Goal: Task Accomplishment & Management: Use online tool/utility

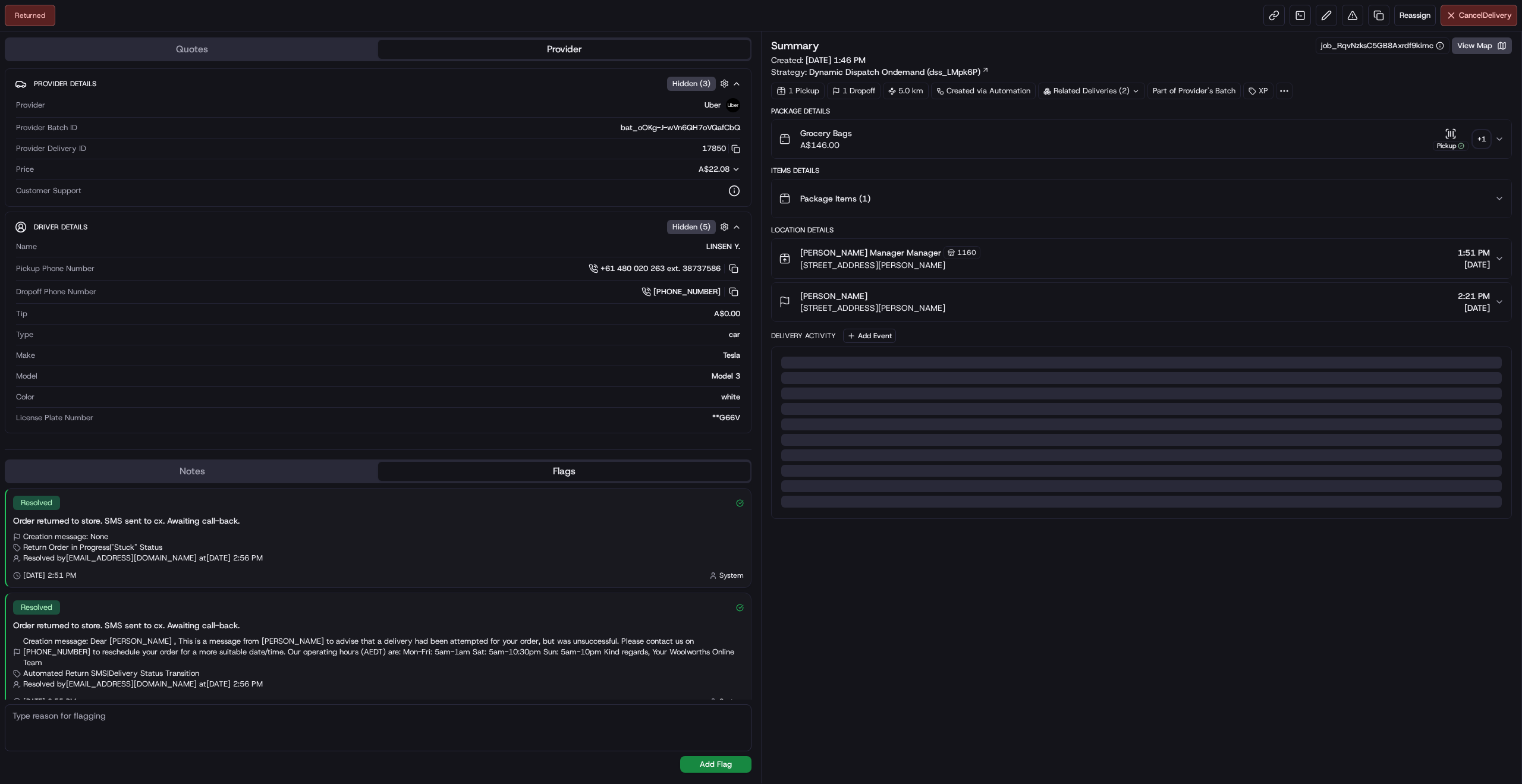
scroll to position [3, 0]
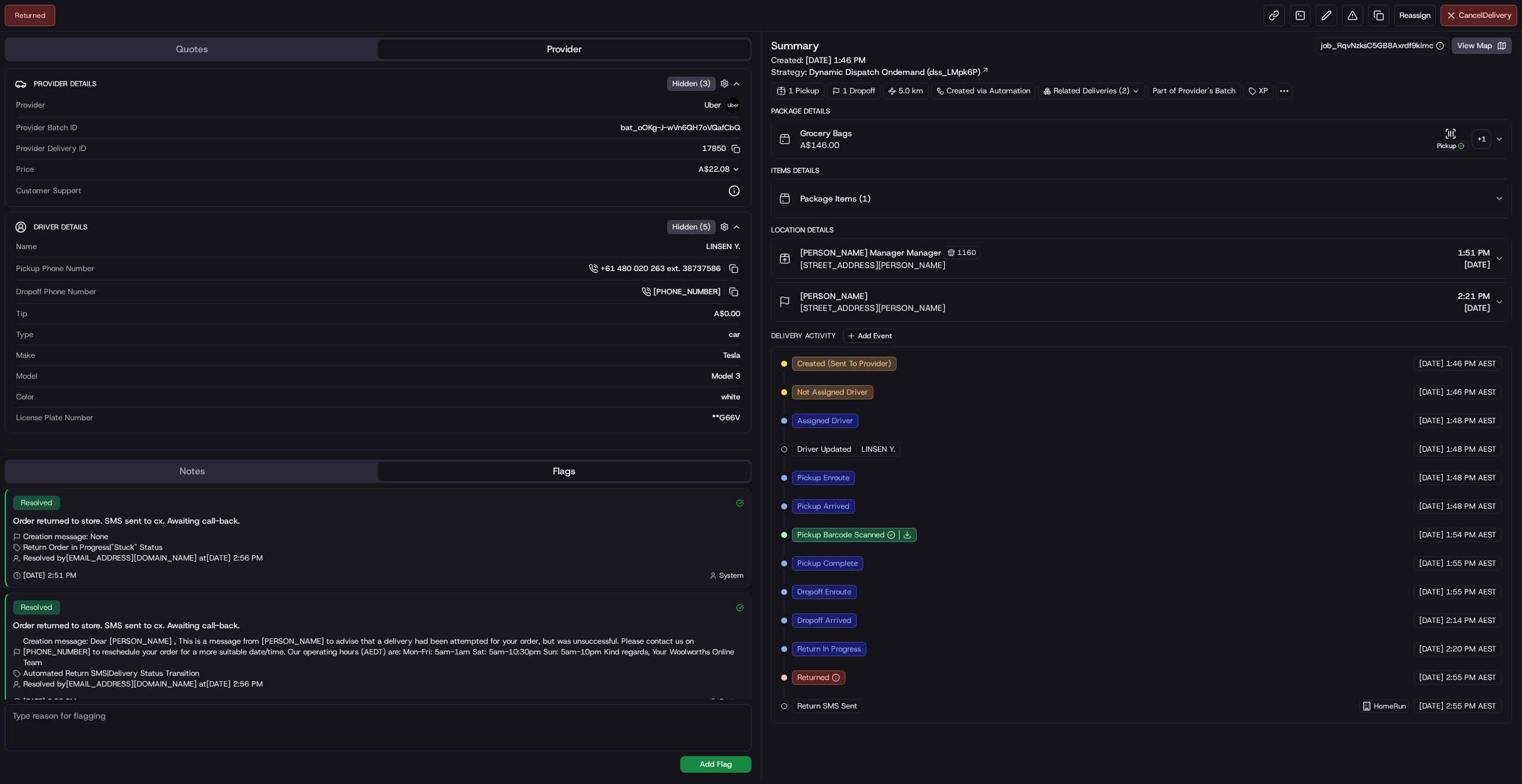
scroll to position [3, 0]
click at [1372, 19] on link at bounding box center [1378, 15] width 21 height 21
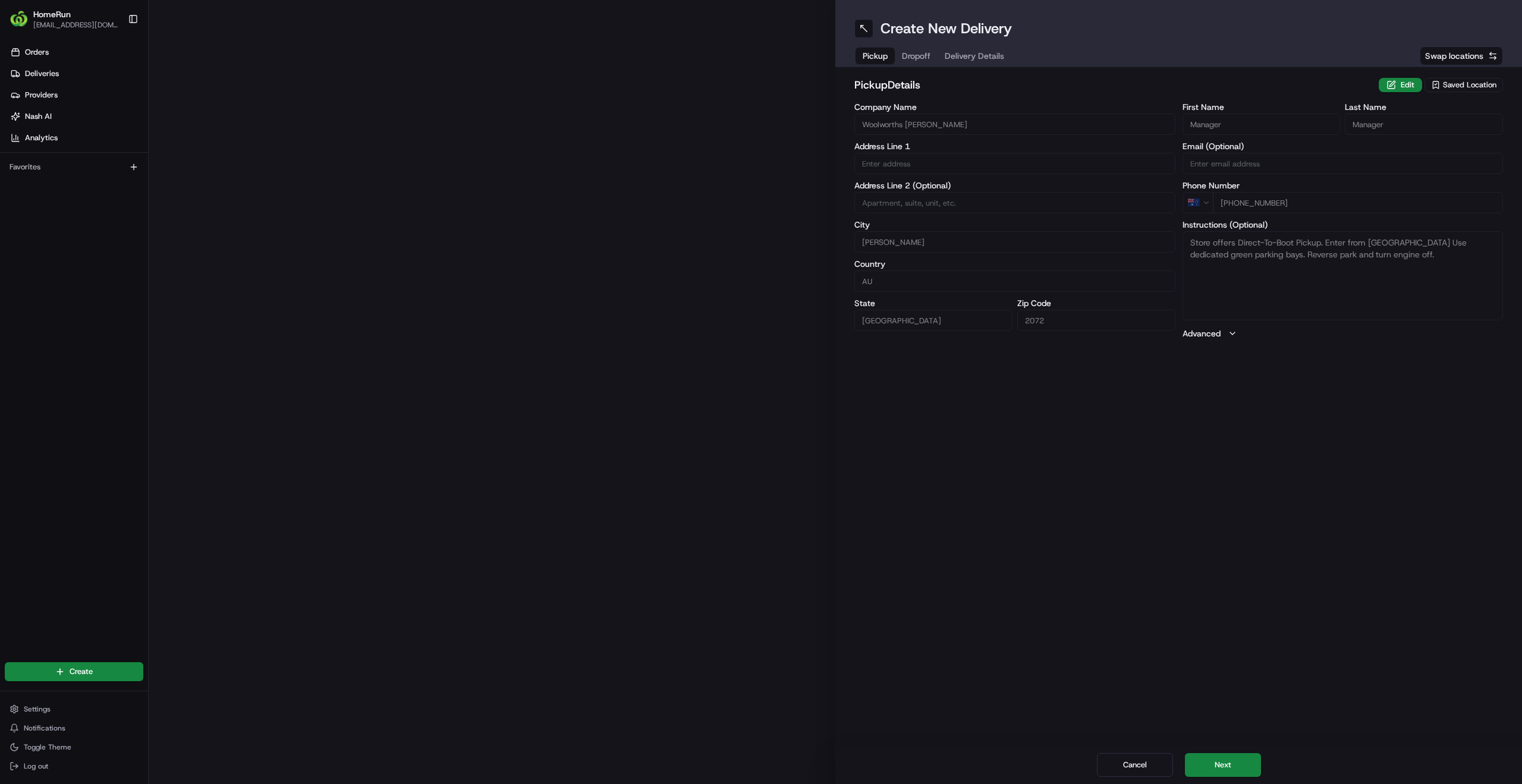
type input "[STREET_ADDRESS]"
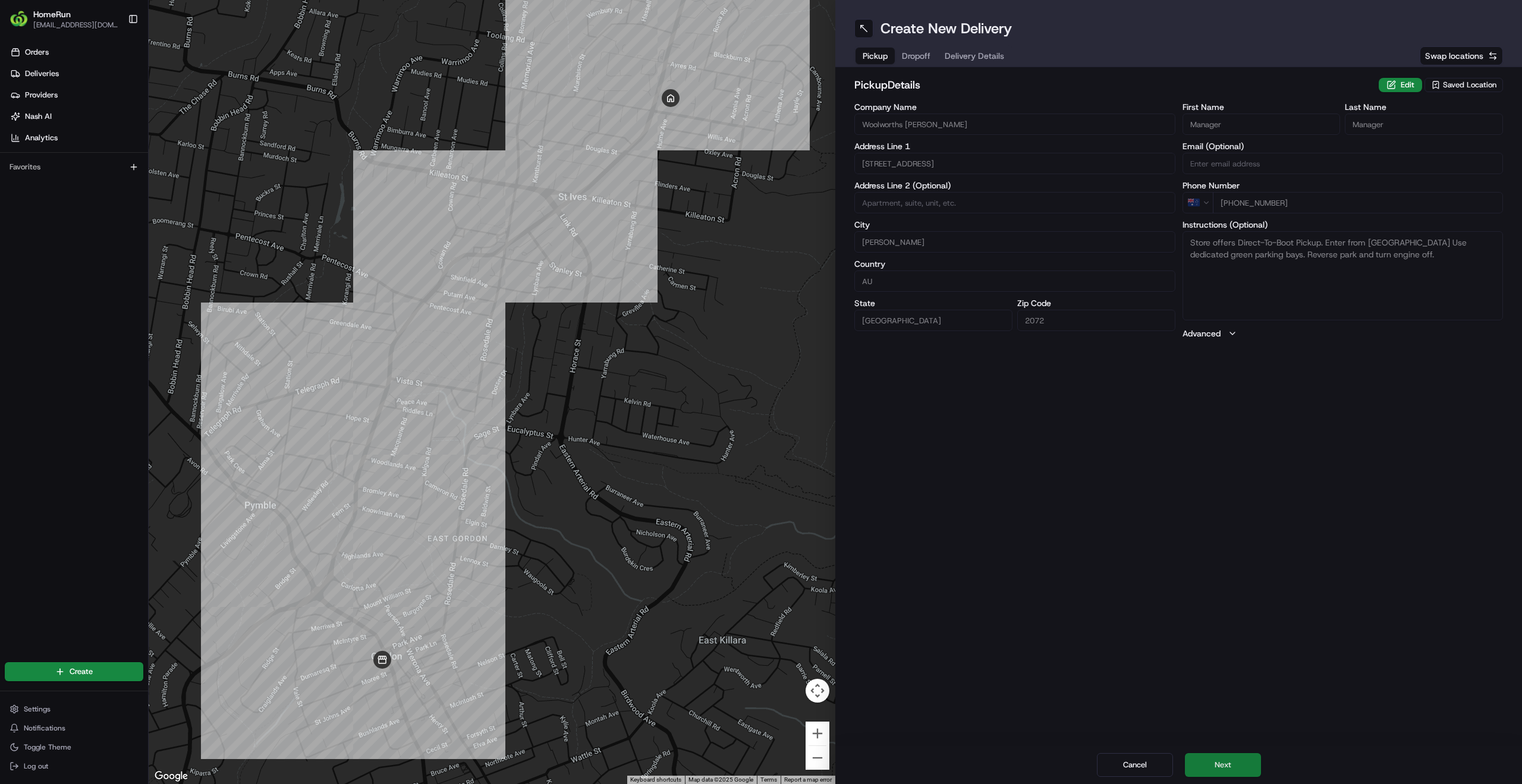
click at [1210, 760] on button "Next" at bounding box center [1223, 765] width 76 height 24
click at [1221, 760] on button "Next" at bounding box center [1223, 765] width 76 height 24
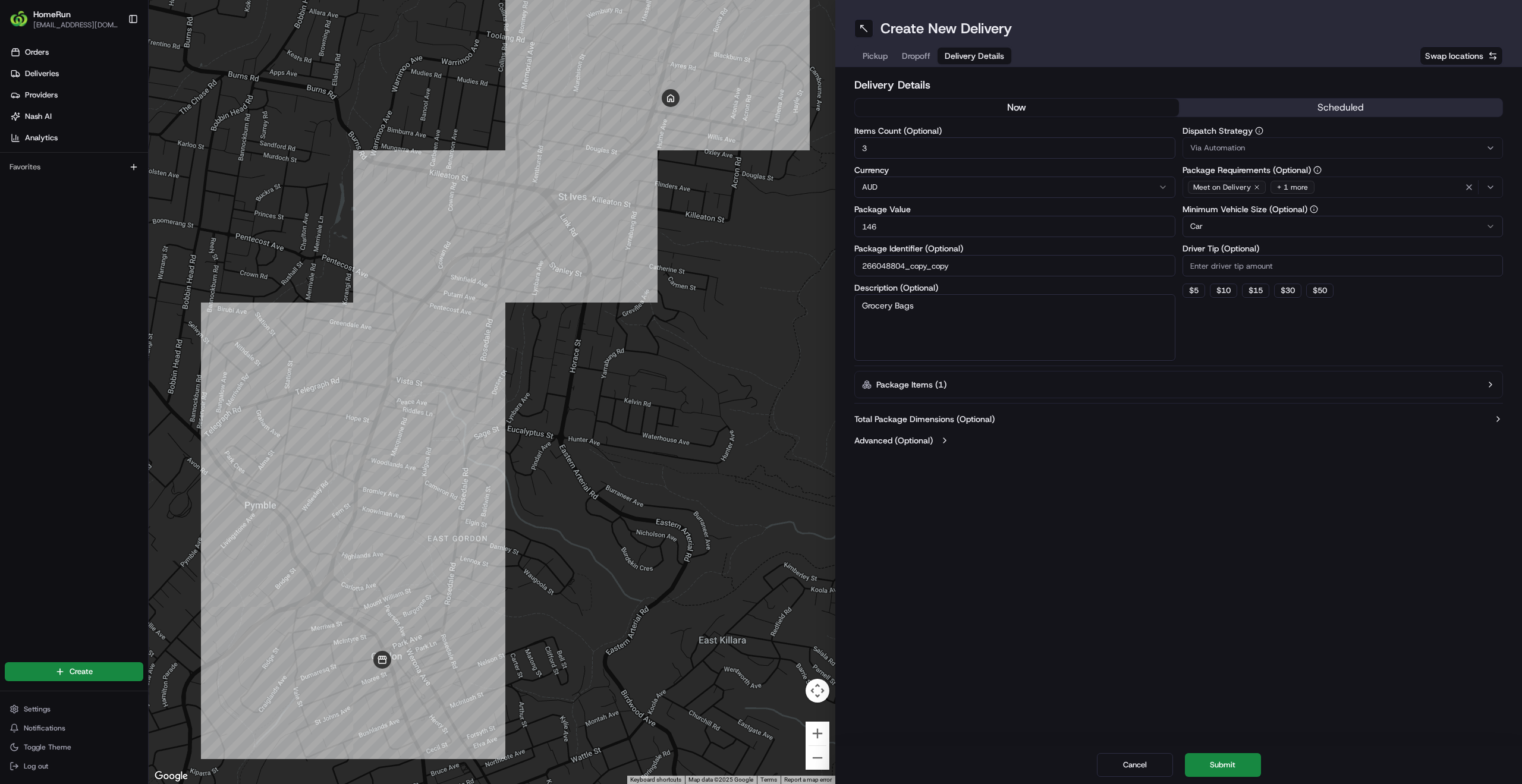
click at [1222, 756] on button "Submit" at bounding box center [1223, 765] width 76 height 24
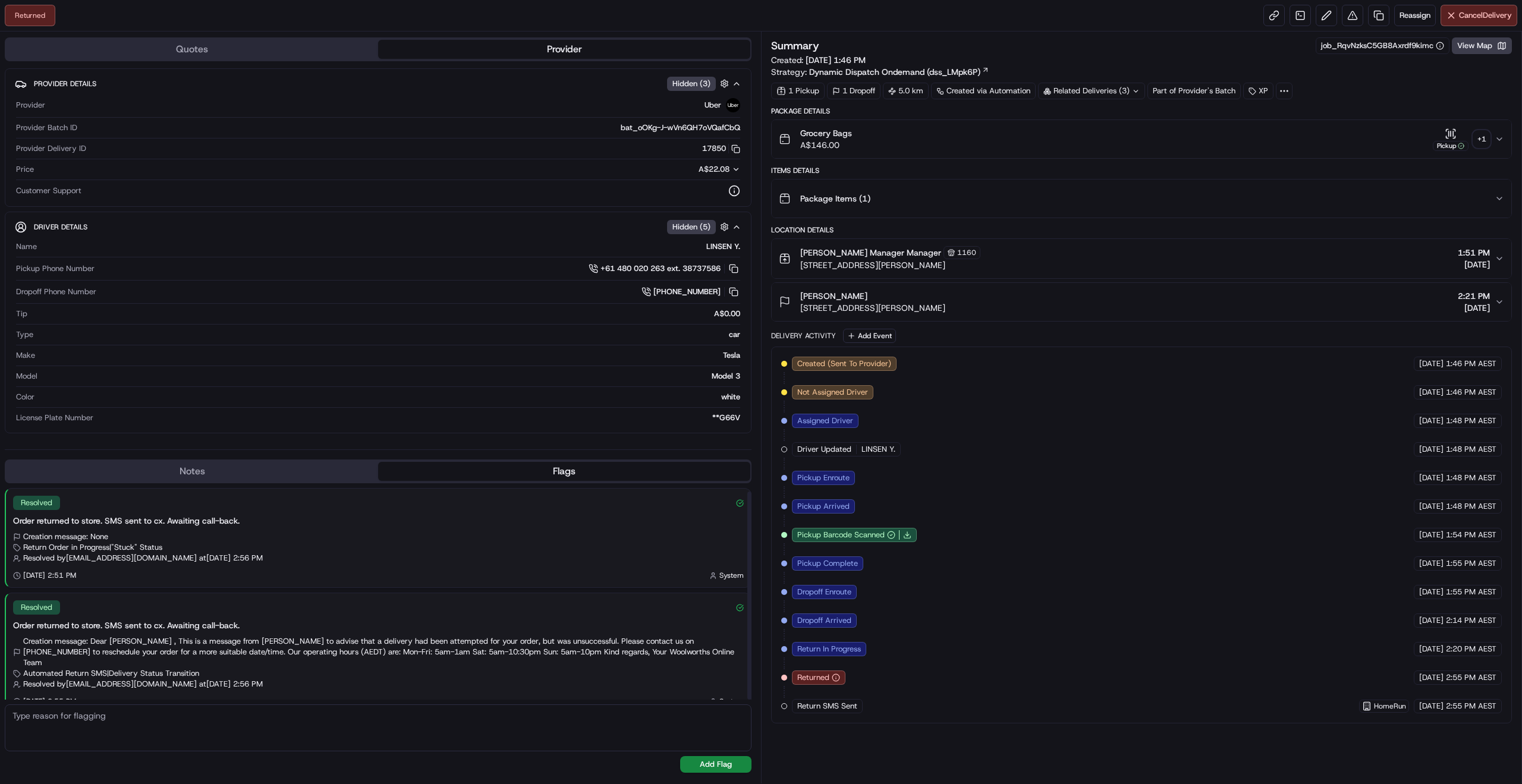
scroll to position [3, 0]
click at [1409, 4] on div "Returned Reassign Cancel Delivery" at bounding box center [761, 16] width 1522 height 32
click at [1411, 10] on span "Reassign" at bounding box center [1415, 15] width 31 height 10
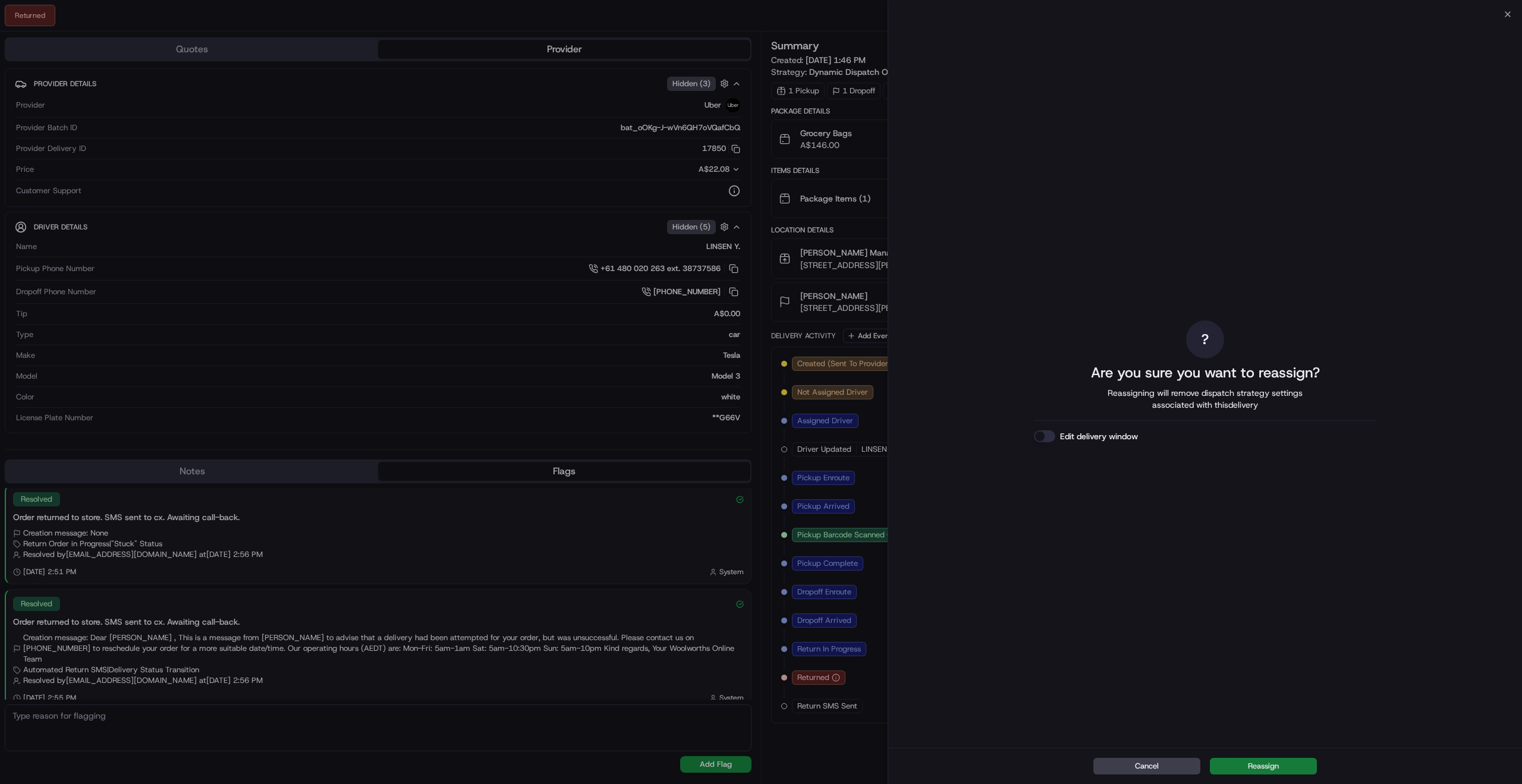
click at [1283, 765] on button "Reassign" at bounding box center [1263, 766] width 107 height 17
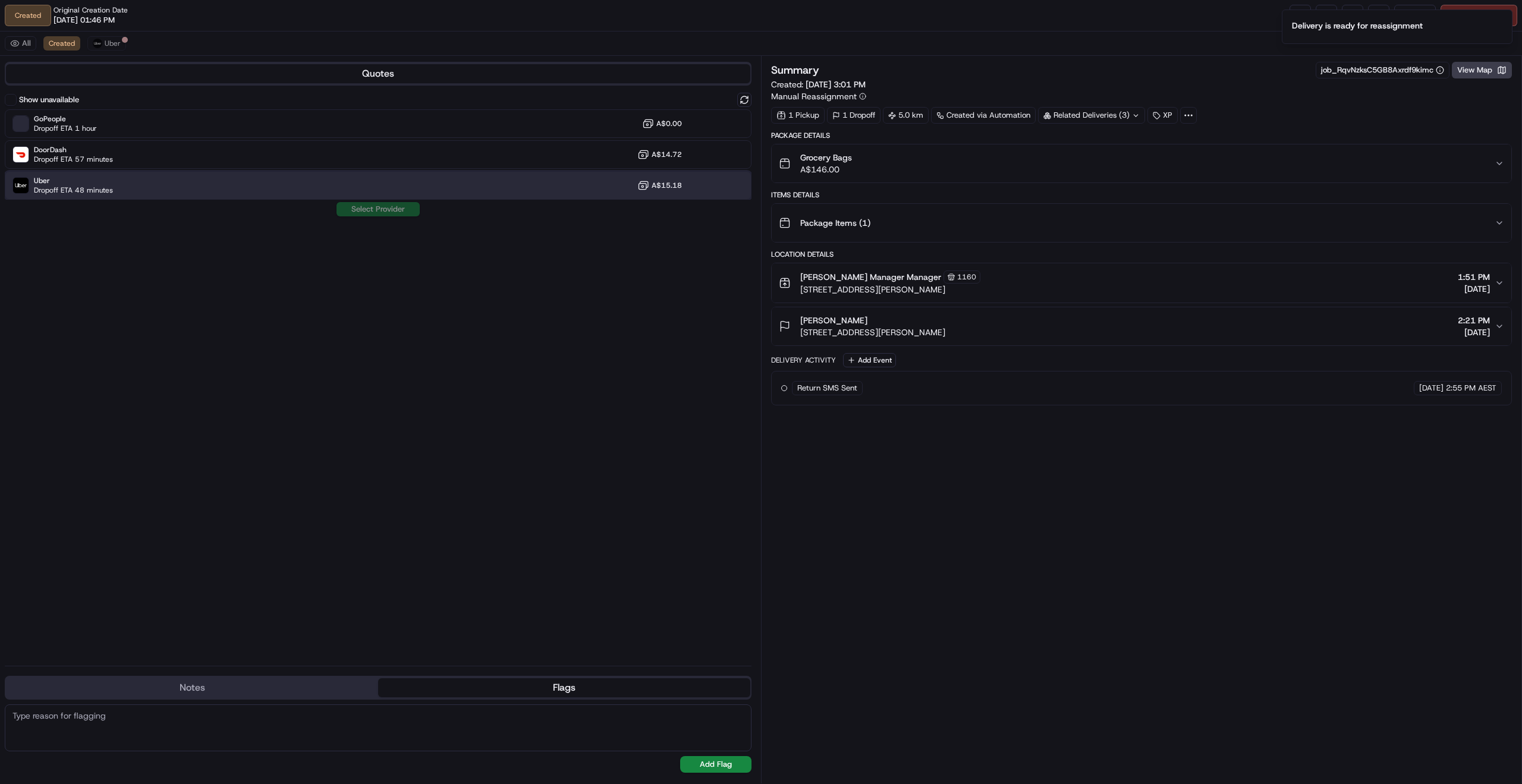
click at [157, 185] on div "Uber Dropoff ETA 48 minutes A$15.18" at bounding box center [378, 185] width 747 height 28
click at [366, 206] on button "Assign Provider" at bounding box center [378, 209] width 84 height 15
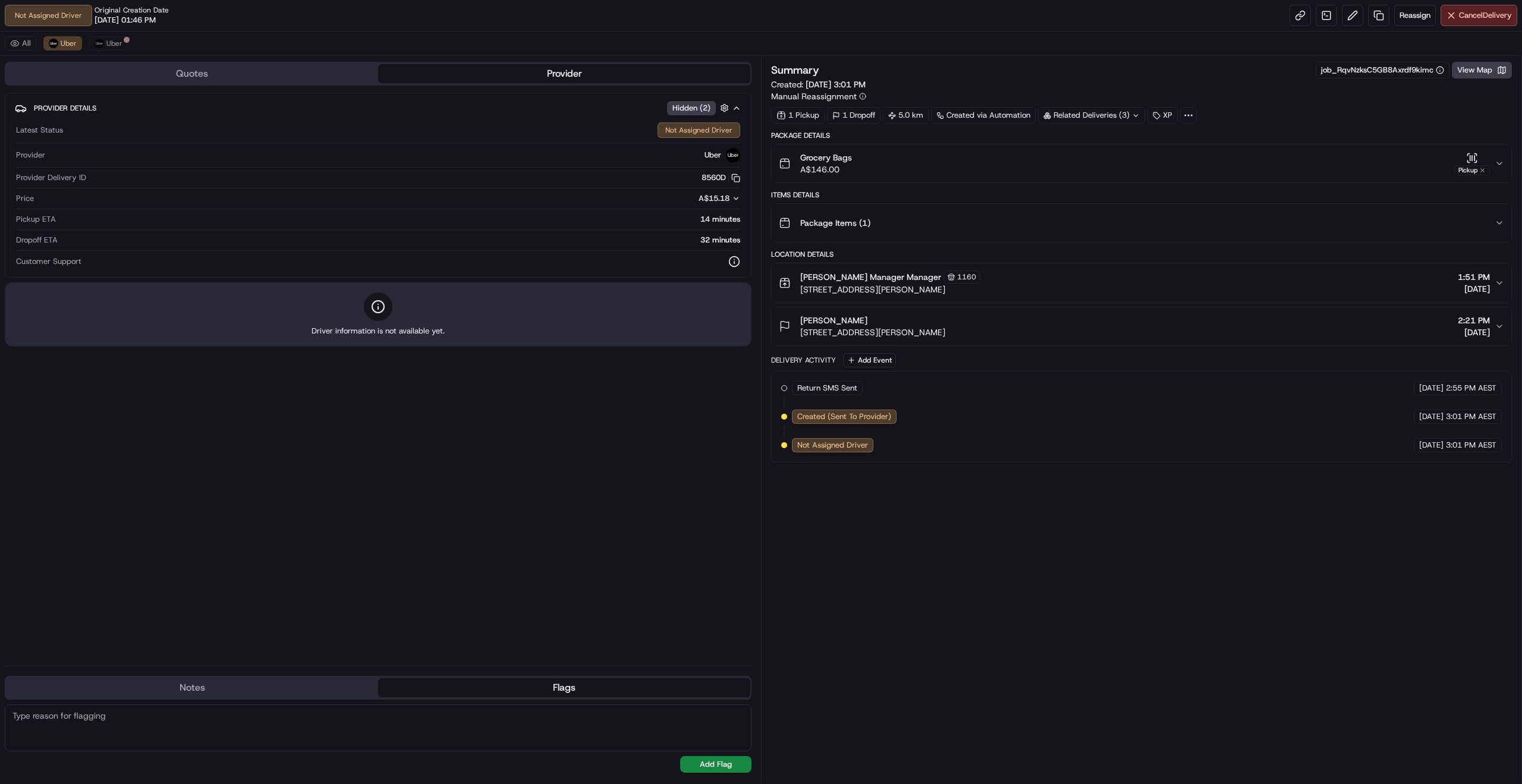
click at [1498, 166] on icon "button" at bounding box center [1499, 164] width 10 height 10
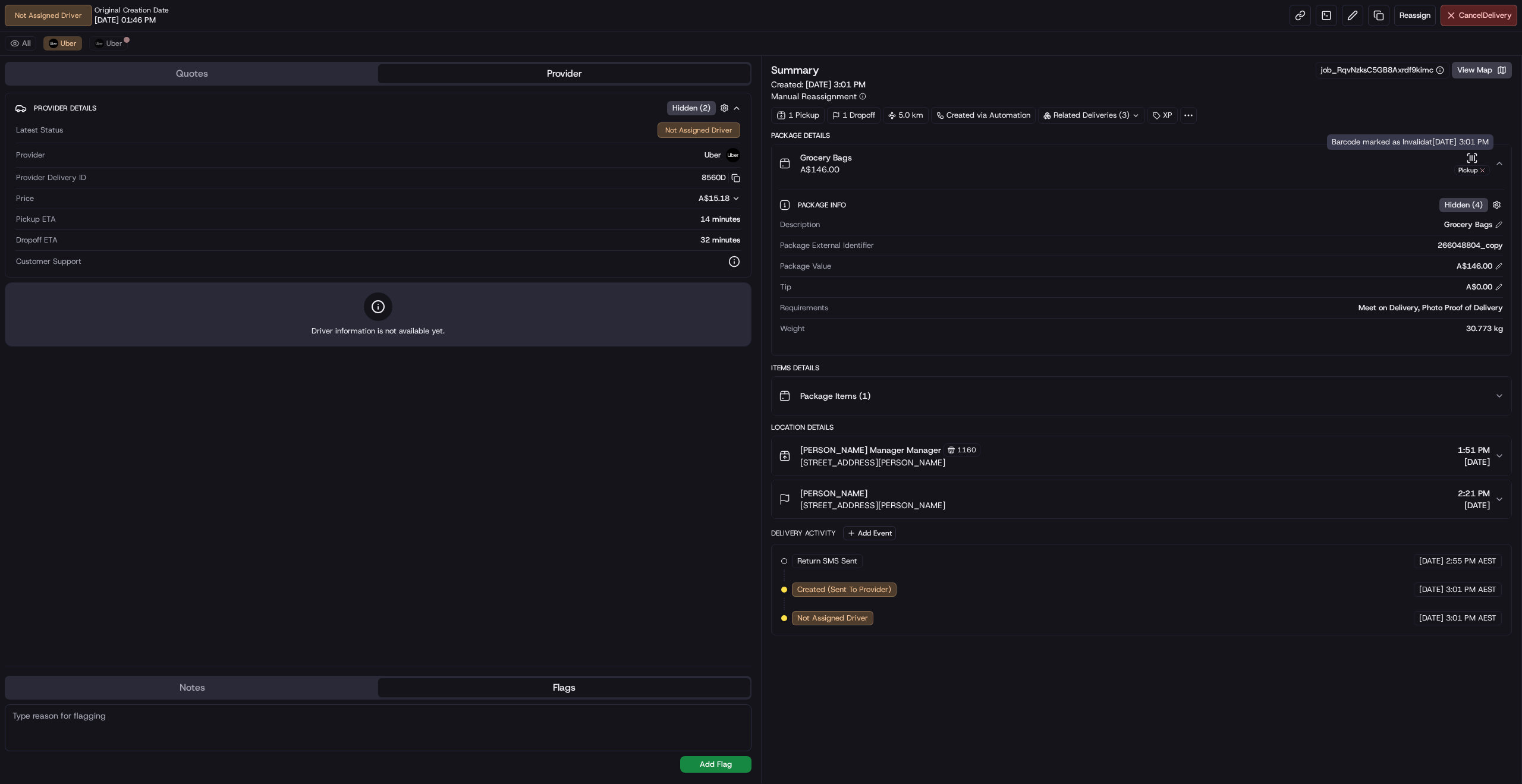
click at [1478, 165] on div "Pickup" at bounding box center [1472, 170] width 36 height 10
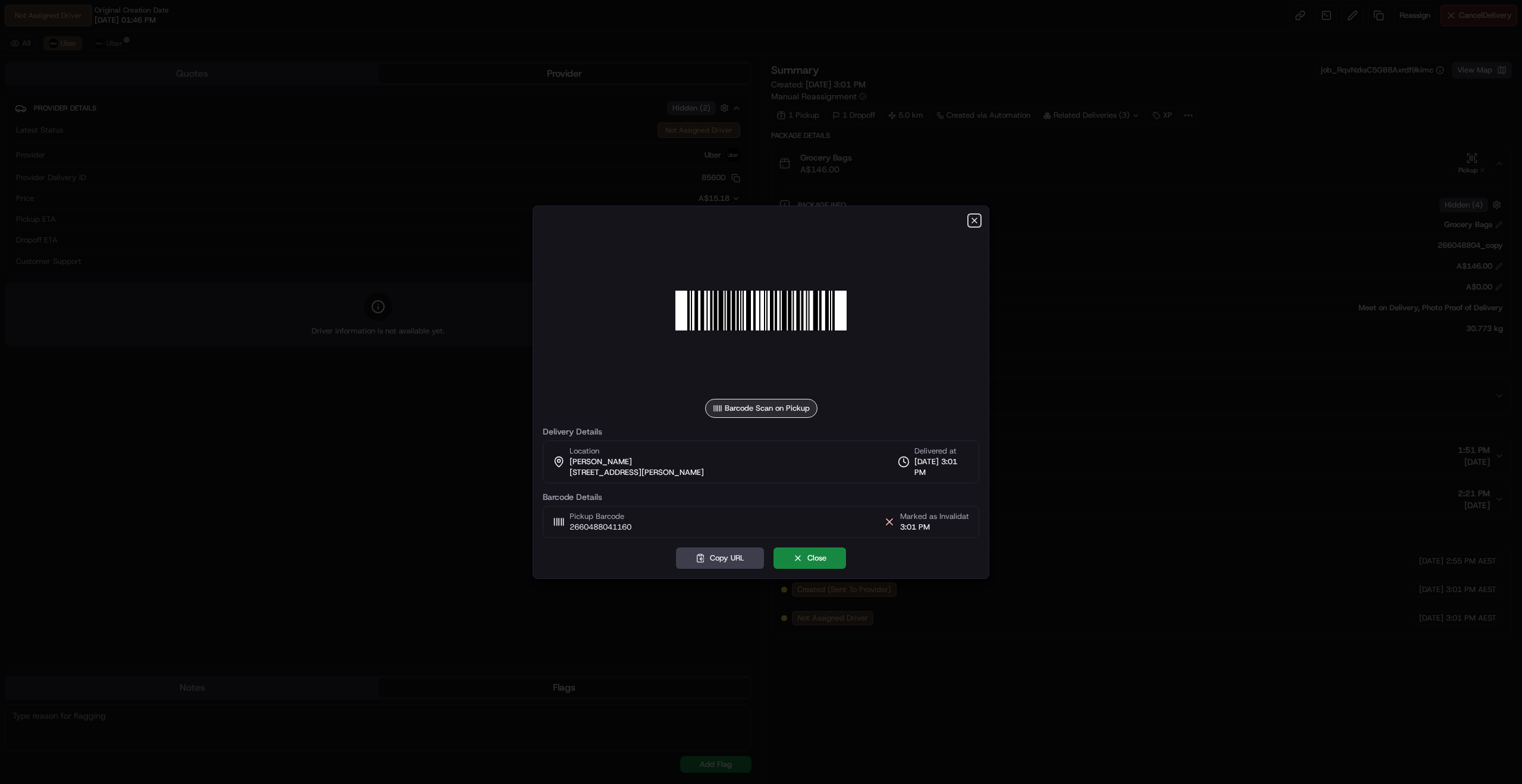
click at [976, 216] on icon "button" at bounding box center [974, 221] width 10 height 10
